Goal: Information Seeking & Learning: Learn about a topic

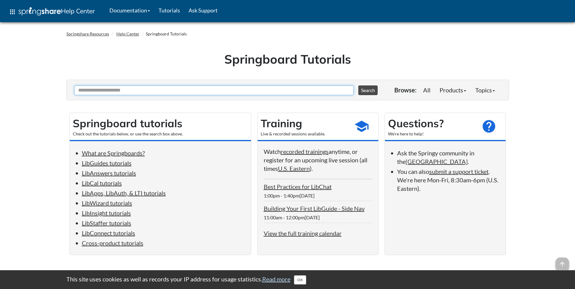
click at [153, 88] on input "Ask Another Question" at bounding box center [213, 90] width 279 height 10
type input "**********"
click at [358, 85] on button "Search" at bounding box center [367, 90] width 19 height 10
click at [105, 162] on link "LibGuides tutorials" at bounding box center [107, 162] width 50 height 7
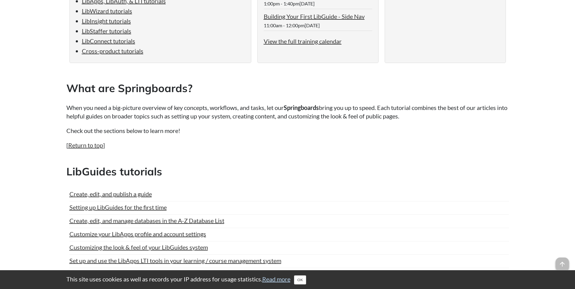
scroll to position [114, 0]
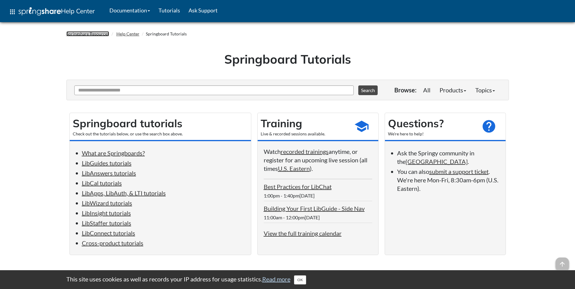
click at [91, 34] on link "Springshare Resources" at bounding box center [87, 33] width 43 height 5
